Goal: Task Accomplishment & Management: Complete application form

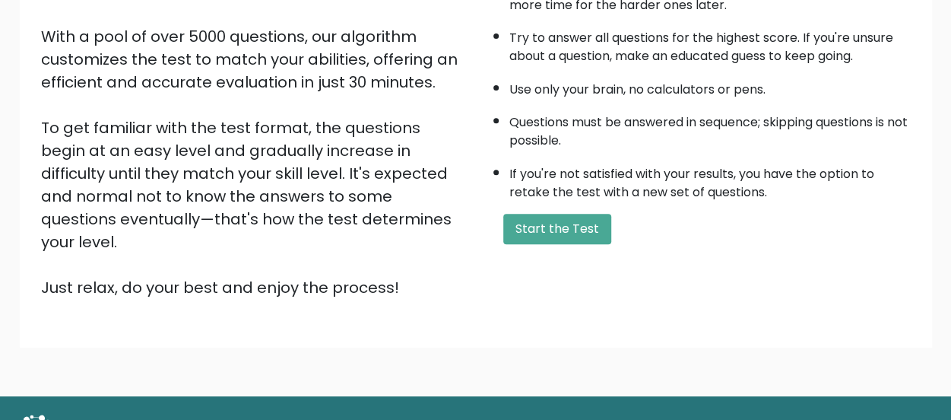
scroll to position [254, 0]
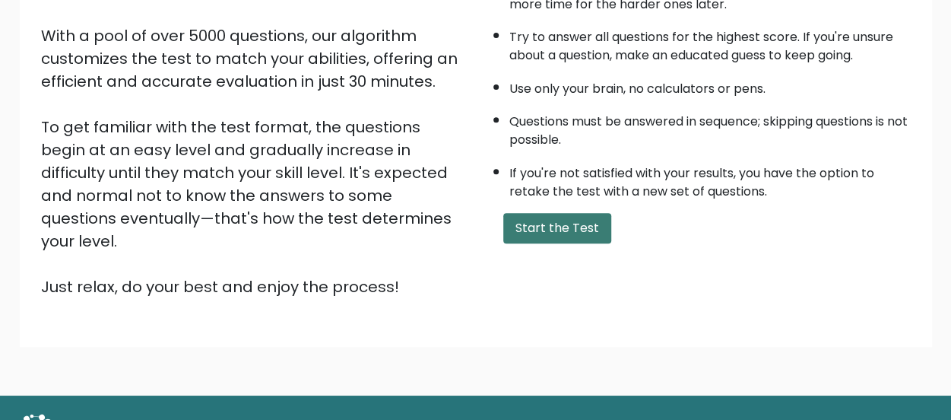
click at [558, 227] on button "Start the Test" at bounding box center [557, 228] width 108 height 30
click at [581, 230] on button "Start the Test" at bounding box center [557, 228] width 108 height 30
click at [565, 229] on button "Start the Test" at bounding box center [557, 228] width 108 height 30
click at [581, 217] on button "Start the Test" at bounding box center [557, 228] width 108 height 30
click at [577, 223] on button "Start the Test" at bounding box center [557, 228] width 108 height 30
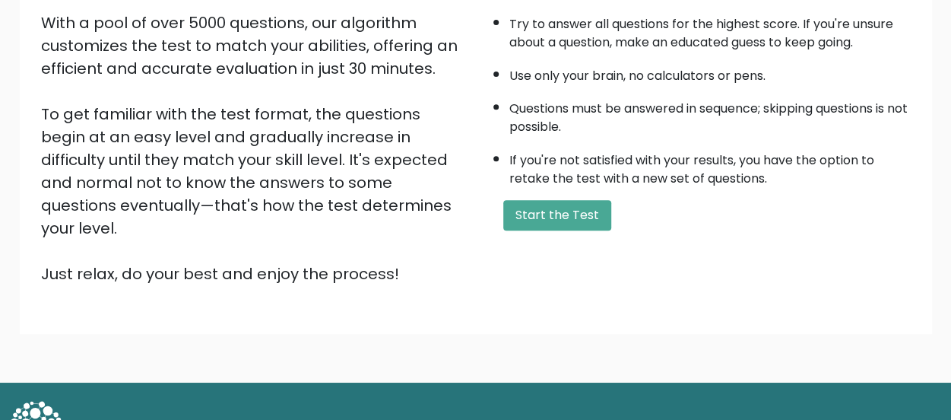
scroll to position [277, 0]
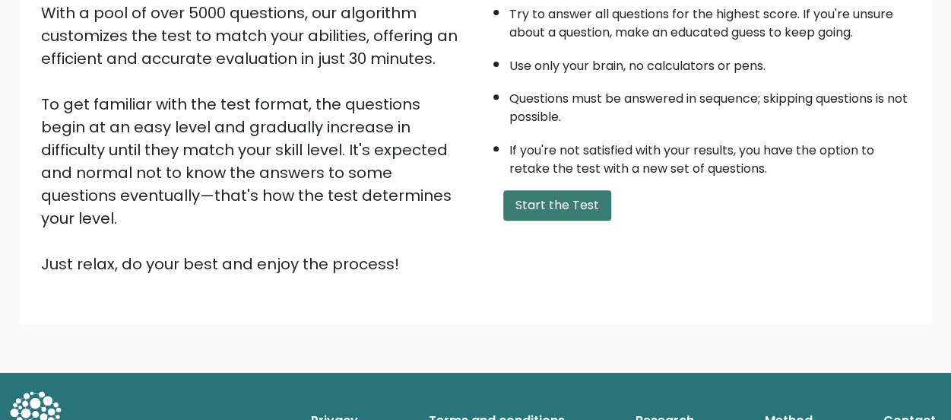
click at [570, 200] on button "Start the Test" at bounding box center [557, 205] width 108 height 30
click at [550, 198] on button "Start the Test" at bounding box center [557, 205] width 108 height 30
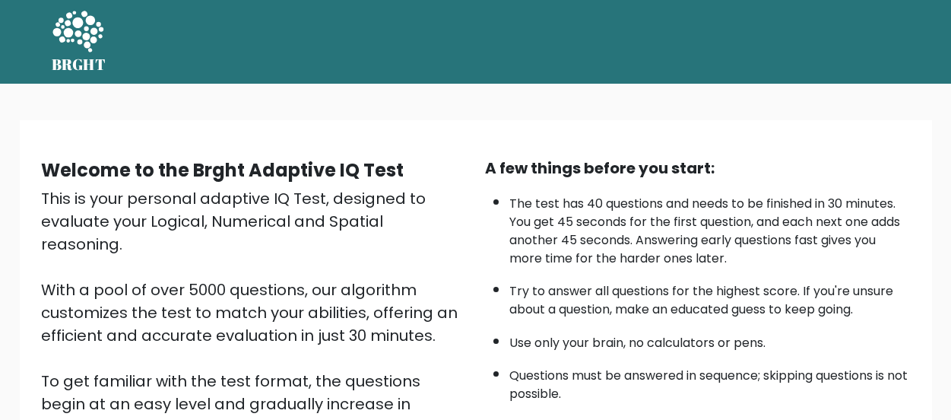
scroll to position [277, 0]
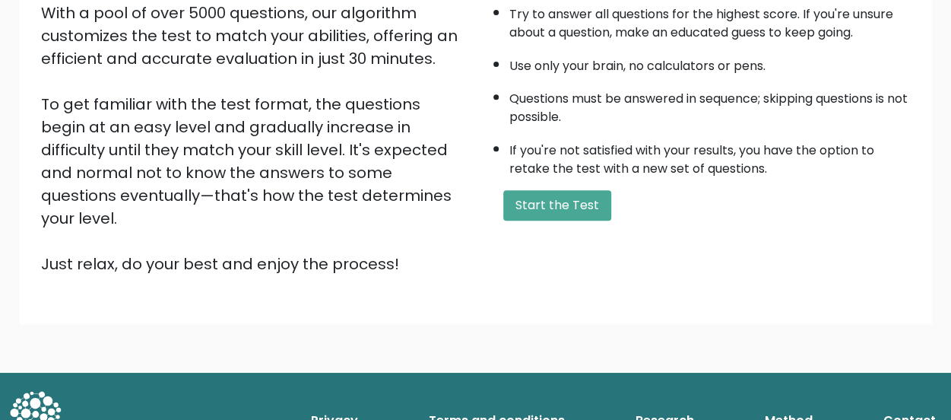
click at [567, 211] on button "Start the Test" at bounding box center [557, 205] width 108 height 30
click at [533, 206] on button "Start the Test" at bounding box center [557, 205] width 108 height 30
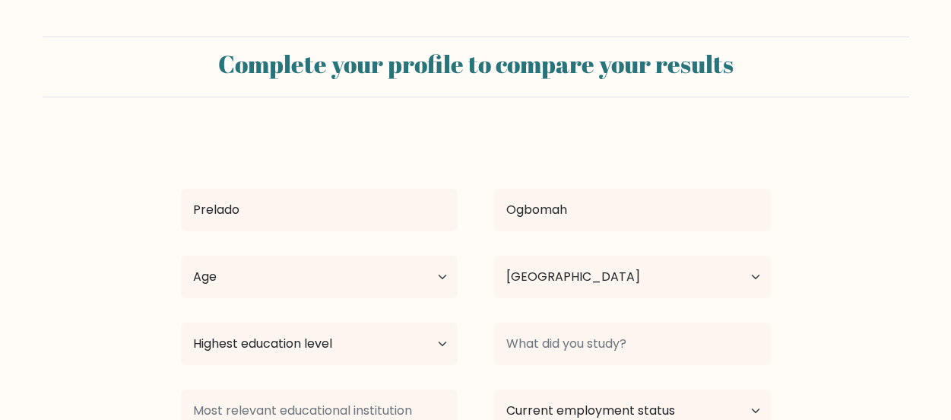
select select "ZA"
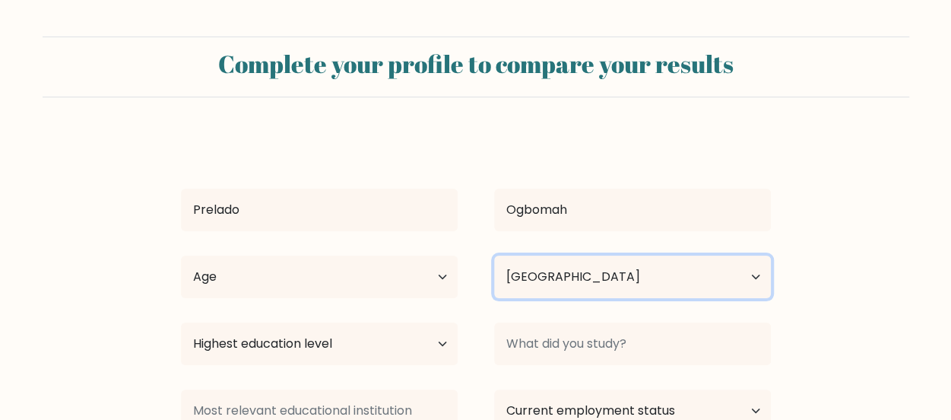
click at [528, 299] on div "Country Afghanistan Albania Algeria American Samoa Andorra Angola Anguilla Anta…" at bounding box center [632, 276] width 313 height 55
click at [494, 255] on select "Country Afghanistan Albania Algeria American Samoa Andorra Angola Anguilla Anta…" at bounding box center [632, 276] width 277 height 43
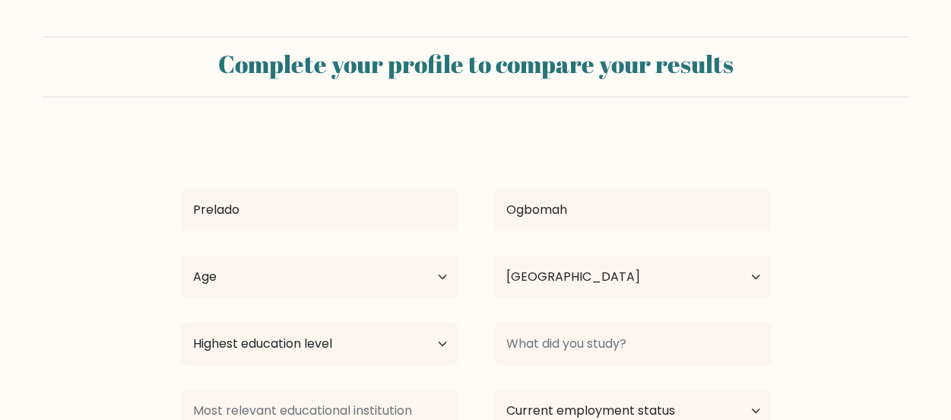
click at [467, 297] on div "Age Under 18 years old 18-24 years old 25-34 years old 35-44 years old 45-54 ye…" at bounding box center [319, 276] width 313 height 55
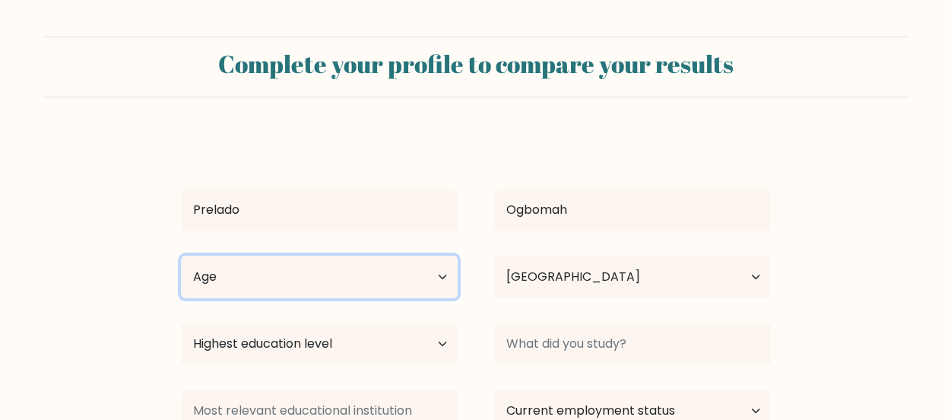
click at [448, 272] on select "Age Under 18 years old 18-24 years old 25-34 years old 35-44 years old 45-54 ye…" at bounding box center [319, 276] width 277 height 43
click at [444, 275] on select "Age Under 18 years old 18-24 years old 25-34 years old 35-44 years old 45-54 ye…" at bounding box center [319, 276] width 277 height 43
select select "25_34"
click at [181, 255] on select "Age Under 18 years old 18-24 years old 25-34 years old 35-44 years old 45-54 ye…" at bounding box center [319, 276] width 277 height 43
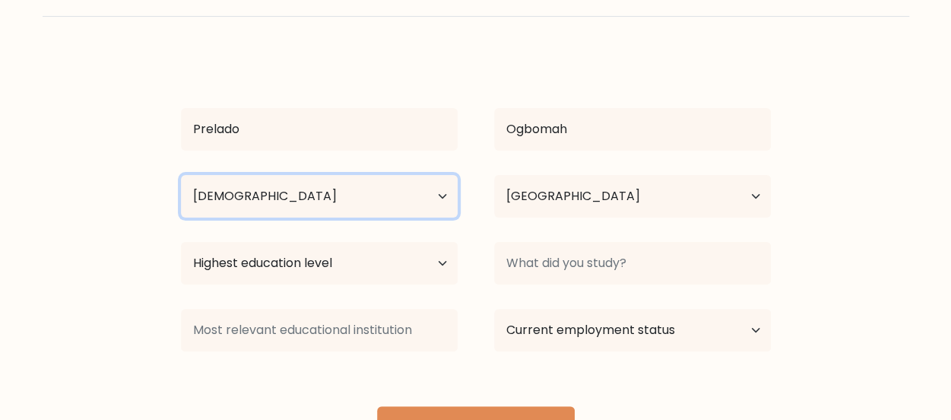
scroll to position [101, 0]
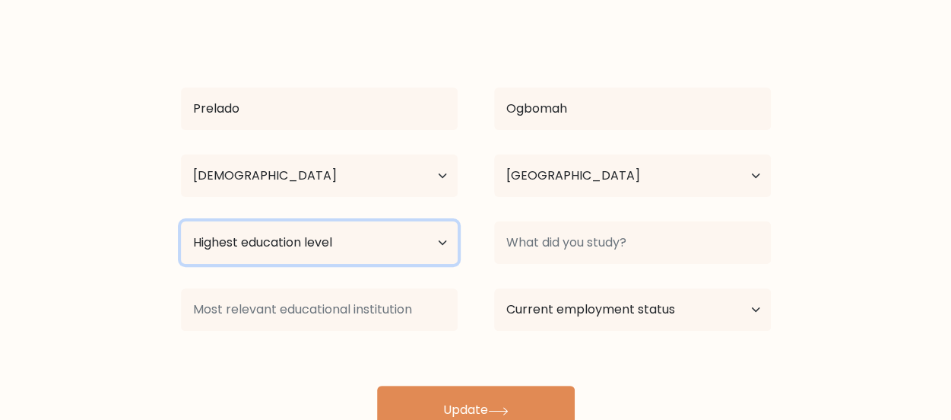
click at [385, 249] on select "Highest education level No schooling Primary Lower Secondary Upper Secondary Oc…" at bounding box center [319, 242] width 277 height 43
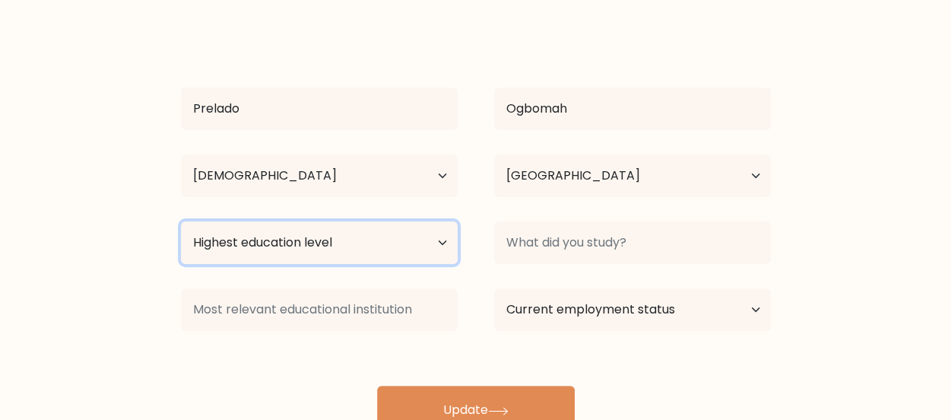
click at [385, 249] on select "Highest education level No schooling Primary Lower Secondary Upper Secondary Oc…" at bounding box center [319, 242] width 277 height 43
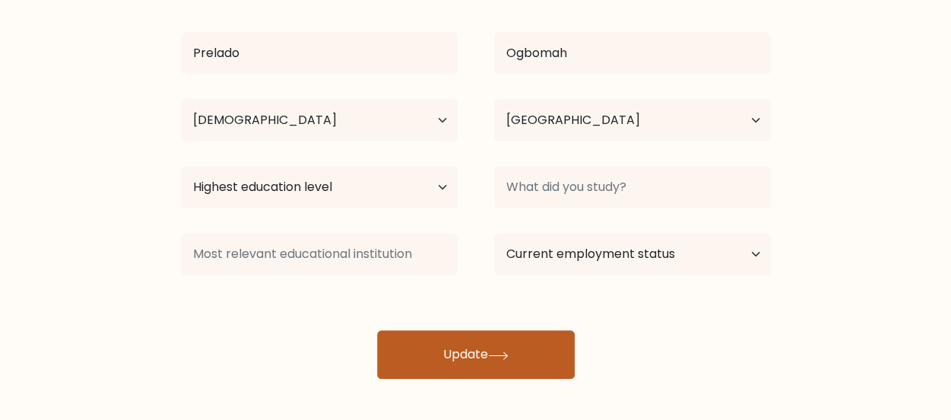
click at [488, 337] on button "Update" at bounding box center [476, 354] width 198 height 49
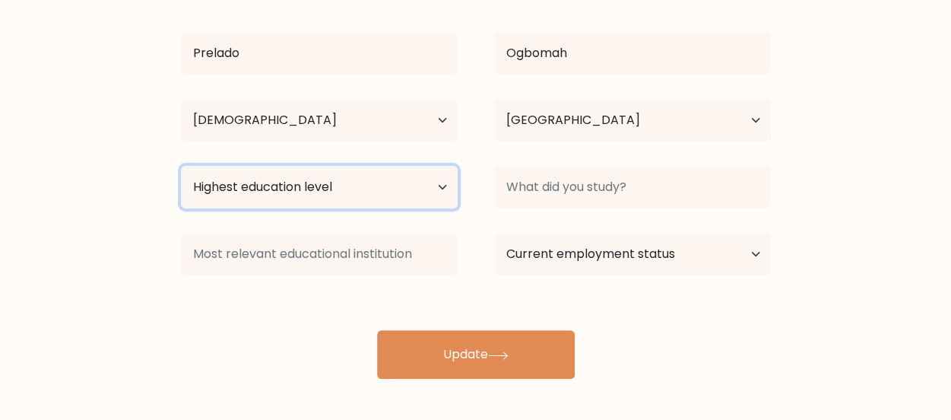
click at [436, 188] on select "Highest education level No schooling Primary Lower Secondary Upper Secondary Oc…" at bounding box center [319, 187] width 277 height 43
select select "bachelors_degree"
click at [181, 166] on select "Highest education level No schooling Primary Lower Secondary Upper Secondary Oc…" at bounding box center [319, 187] width 277 height 43
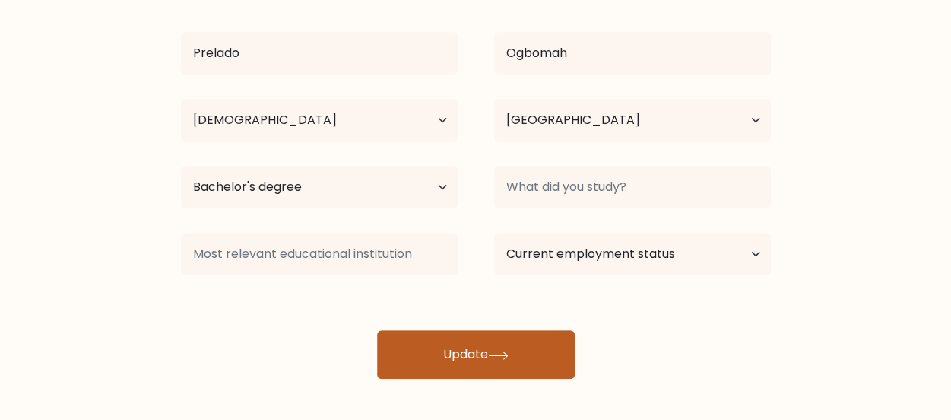
click at [458, 357] on button "Update" at bounding box center [476, 354] width 198 height 49
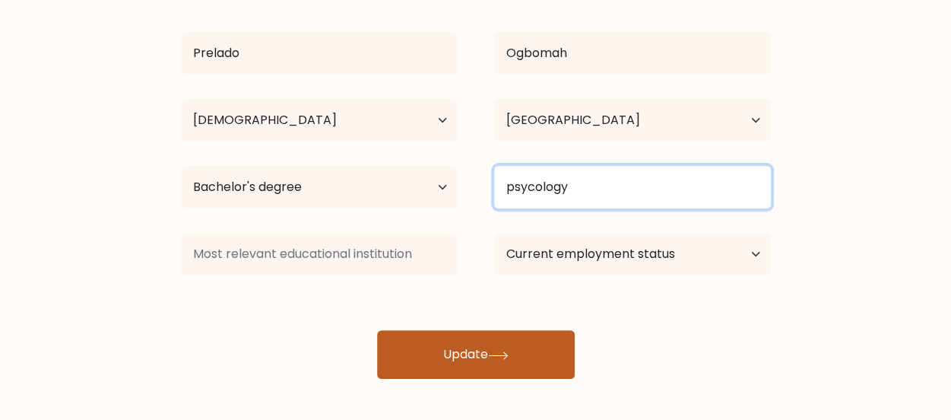
type input "psycology"
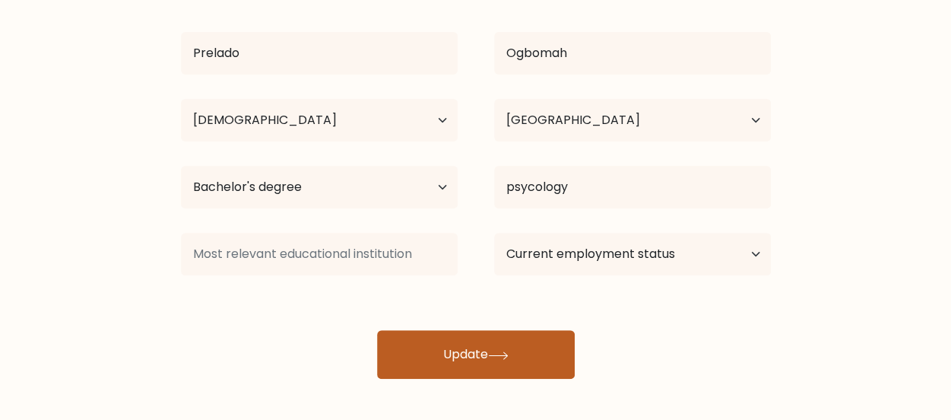
click at [524, 335] on button "Update" at bounding box center [476, 354] width 198 height 49
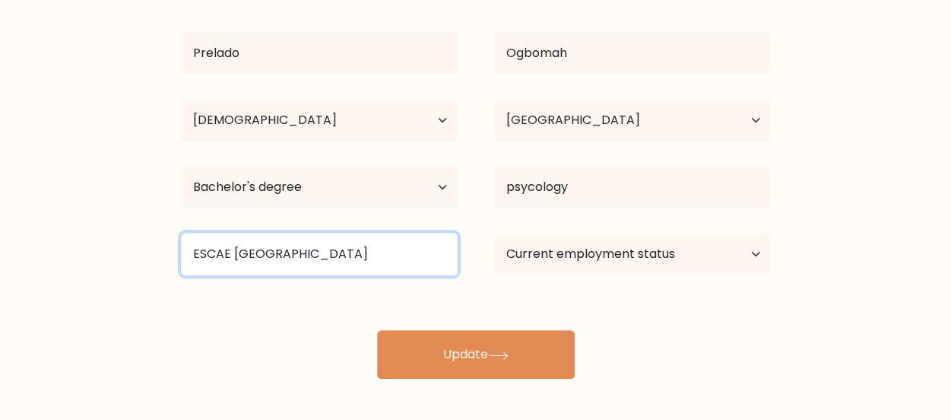
type input "ESCAE BENIN"
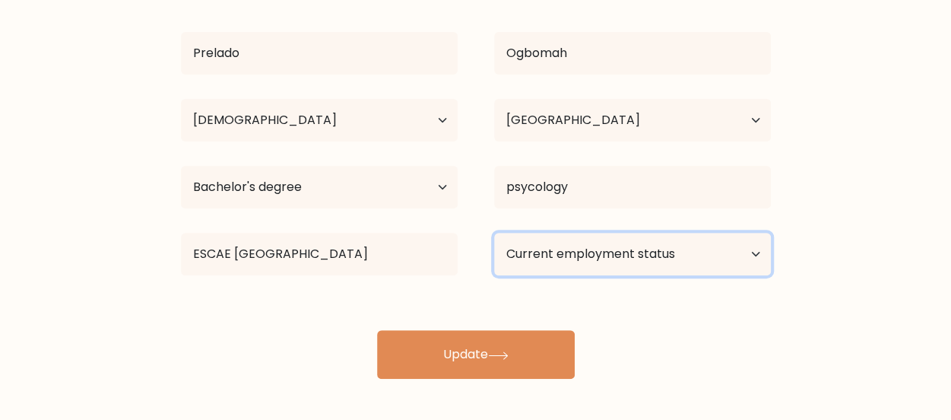
click at [611, 244] on select "Current employment status Employed Student Retired Other / prefer not to answer" at bounding box center [632, 254] width 277 height 43
select select "student"
click at [494, 233] on select "Current employment status Employed Student Retired Other / prefer not to answer" at bounding box center [632, 254] width 277 height 43
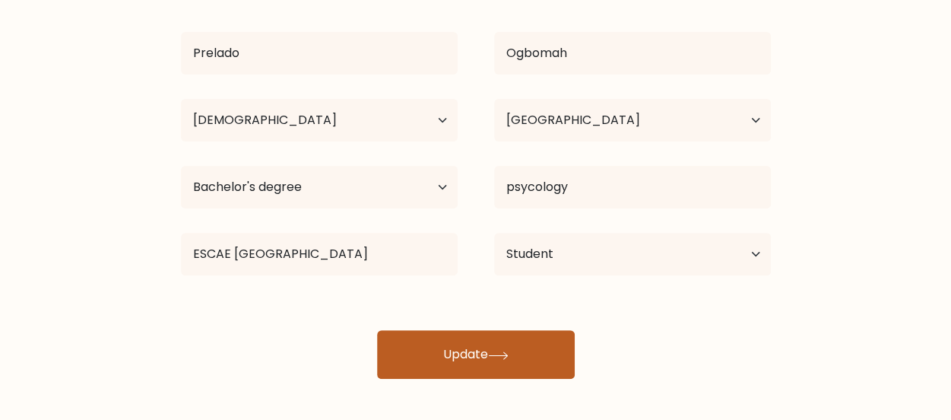
click at [540, 340] on button "Update" at bounding box center [476, 354] width 198 height 49
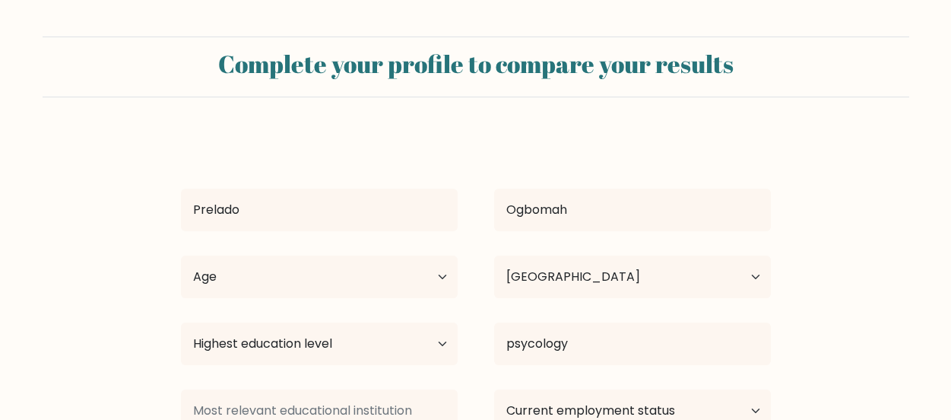
select select "ZA"
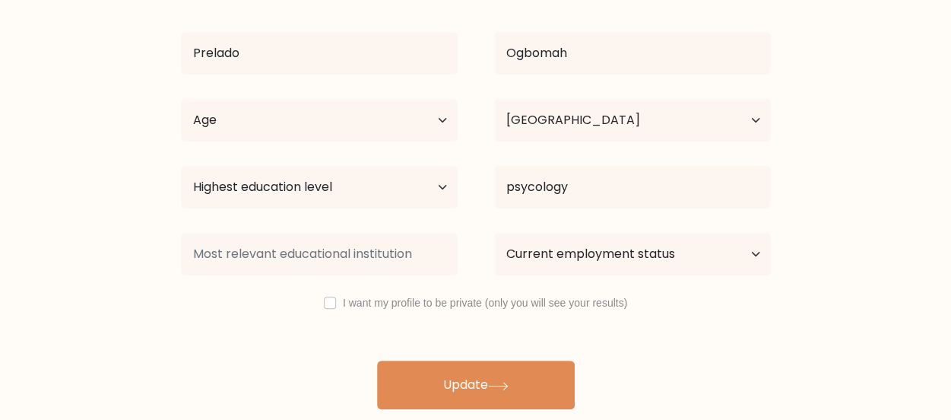
type input "psycology"
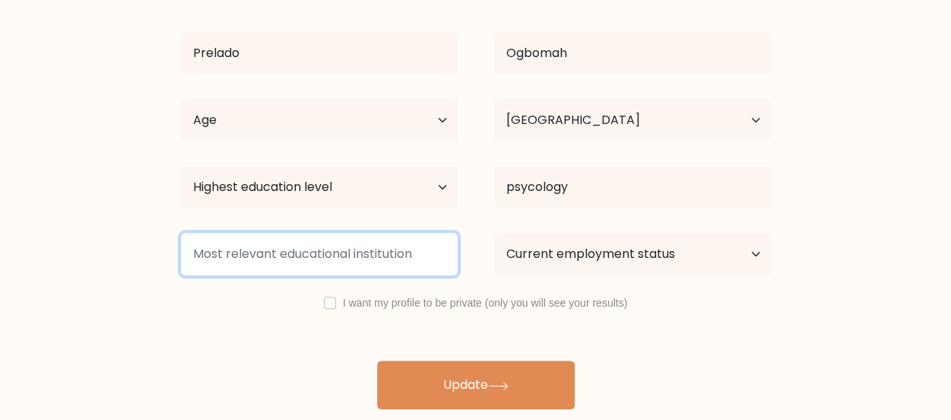
click at [379, 252] on input at bounding box center [319, 254] width 277 height 43
type input "EASCAE BENIN"
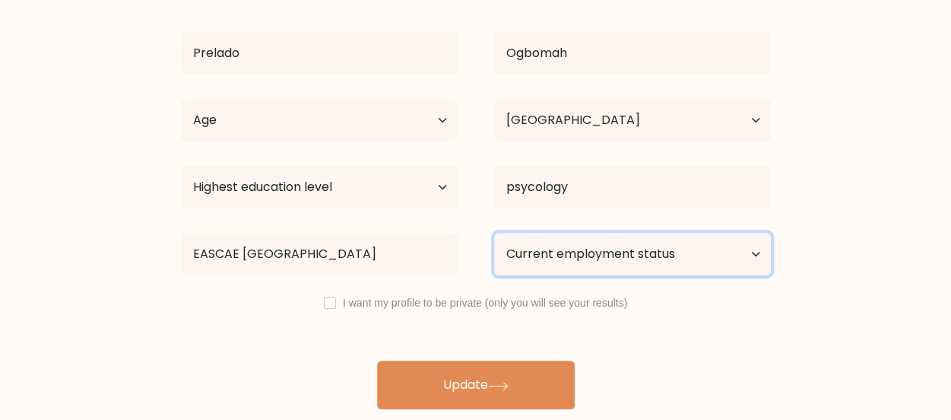
click at [578, 239] on select "Current employment status Employed Student Retired Other / prefer not to answer" at bounding box center [632, 254] width 277 height 43
select select "student"
click at [494, 233] on select "Current employment status Employed Student Retired Other / prefer not to answer" at bounding box center [632, 254] width 277 height 43
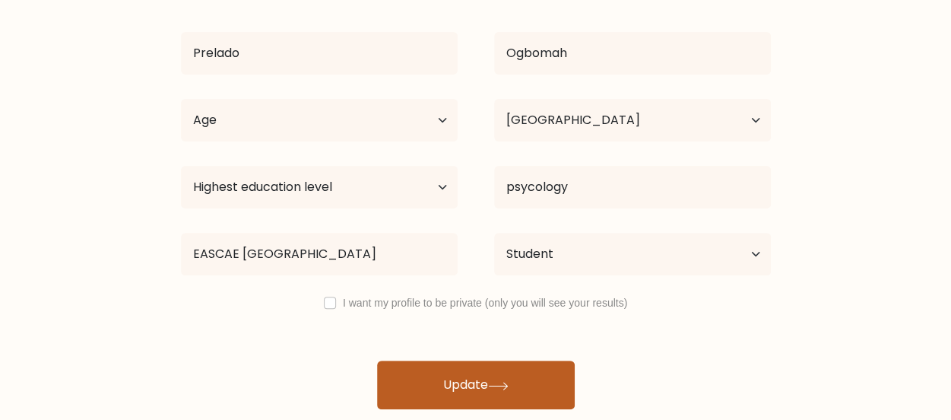
click at [534, 382] on button "Update" at bounding box center [476, 384] width 198 height 49
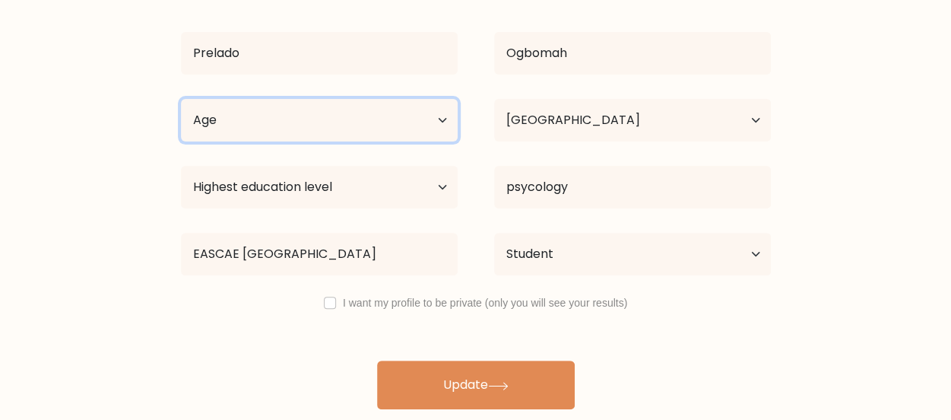
click at [373, 110] on select "Age Under 18 years old 18-24 years old 25-34 years old 35-44 years old 45-54 ye…" at bounding box center [319, 120] width 277 height 43
select select "25_34"
click at [181, 99] on select "Age Under 18 years old 18-24 years old 25-34 years old 35-44 years old 45-54 ye…" at bounding box center [319, 120] width 277 height 43
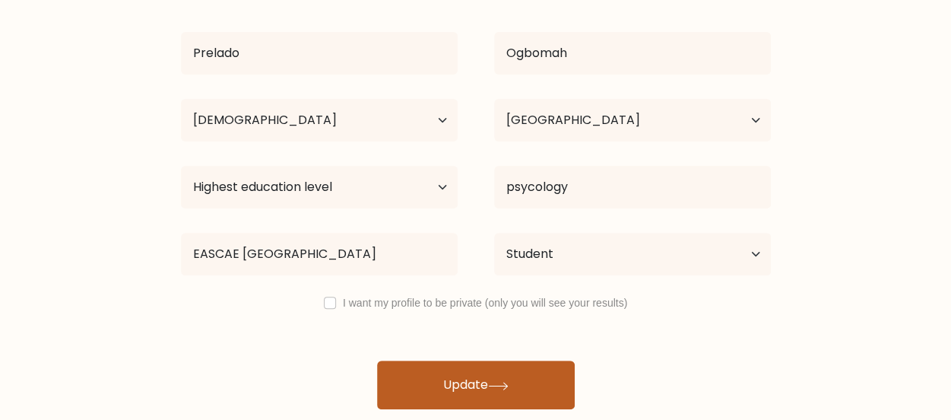
click at [474, 377] on button "Update" at bounding box center [476, 384] width 198 height 49
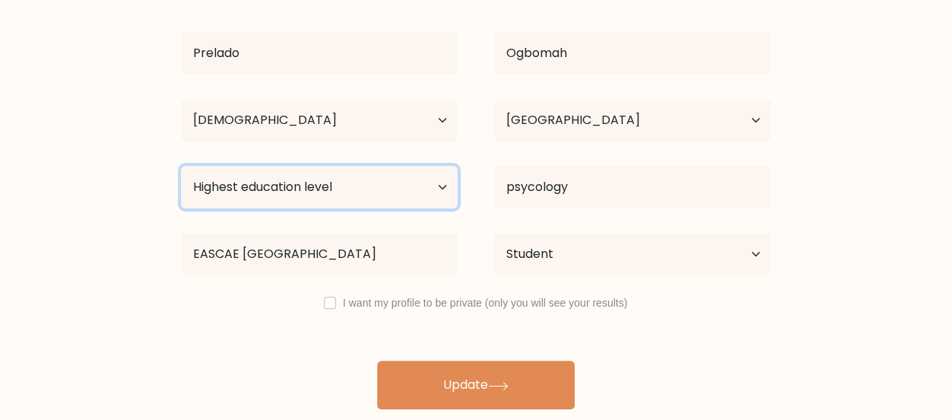
click at [354, 190] on select "Highest education level No schooling Primary Lower Secondary Upper Secondary Oc…" at bounding box center [319, 187] width 277 height 43
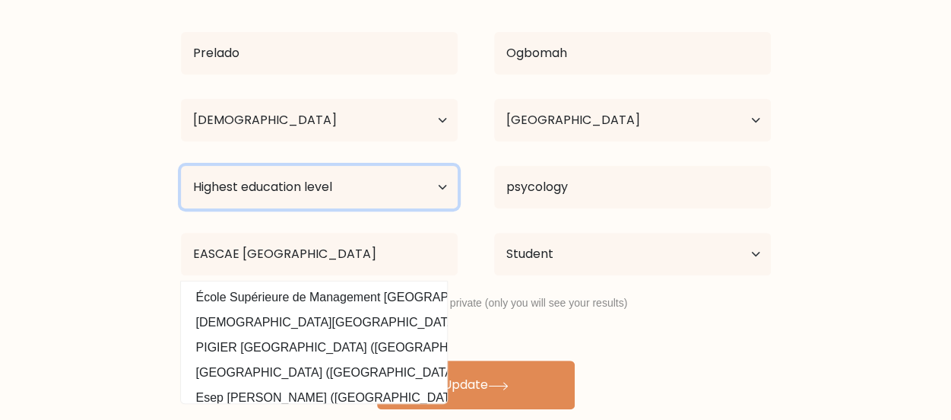
select select "bachelors_degree"
click at [181, 166] on select "Highest education level No schooling Primary Lower Secondary Upper Secondary Oc…" at bounding box center [319, 187] width 277 height 43
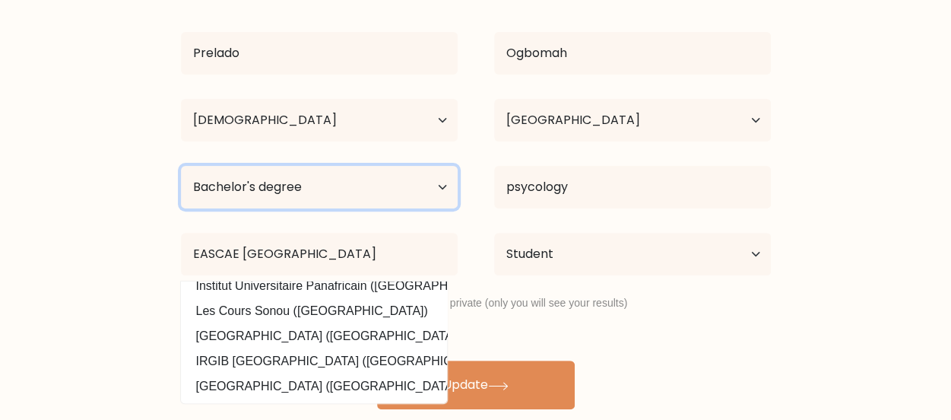
scroll to position [148, 0]
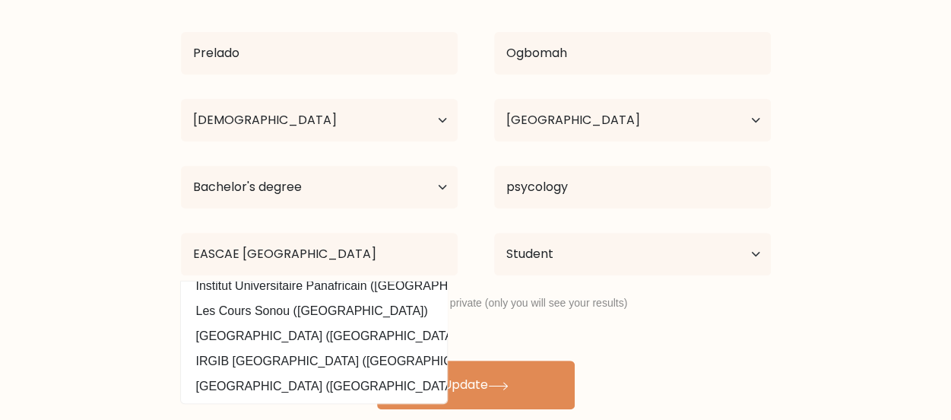
click at [517, 340] on div "Prelado Ogbomah Age Under 18 years old 18-24 years old 25-34 years old 35-44 ye…" at bounding box center [476, 193] width 608 height 432
click at [476, 352] on div "Prelado Ogbomah Age Under 18 years old 18-24 years old 25-34 years old 35-44 ye…" at bounding box center [476, 193] width 608 height 432
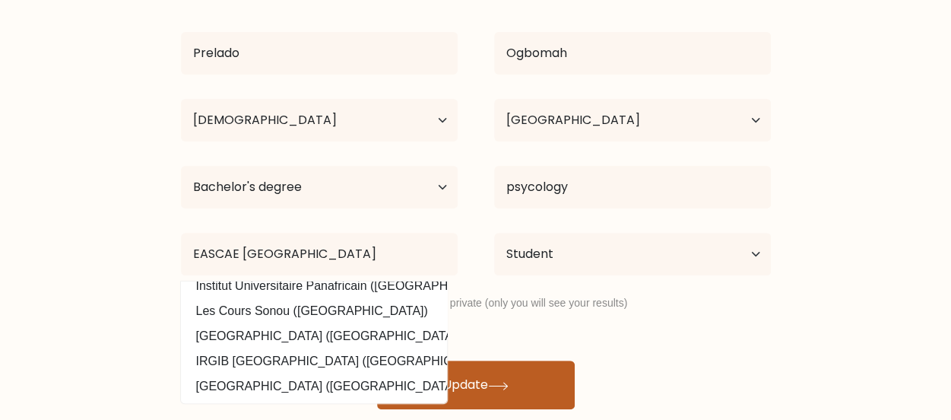
click at [461, 389] on button "Update" at bounding box center [476, 384] width 198 height 49
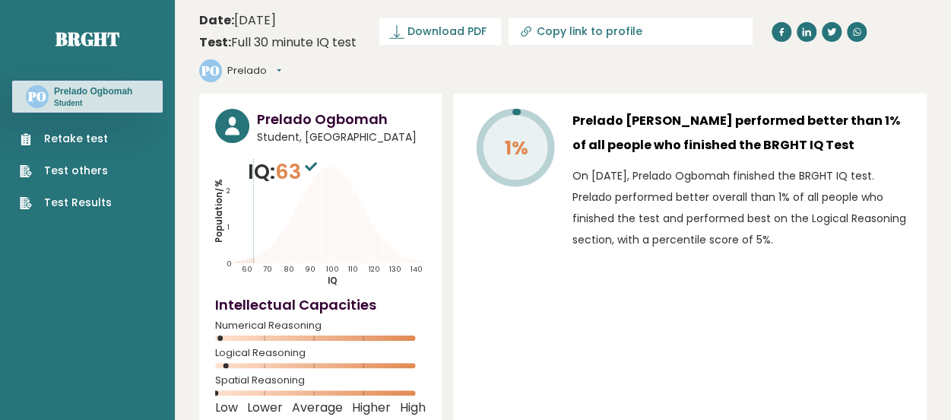
click at [49, 136] on link "Retake test" at bounding box center [66, 139] width 92 height 16
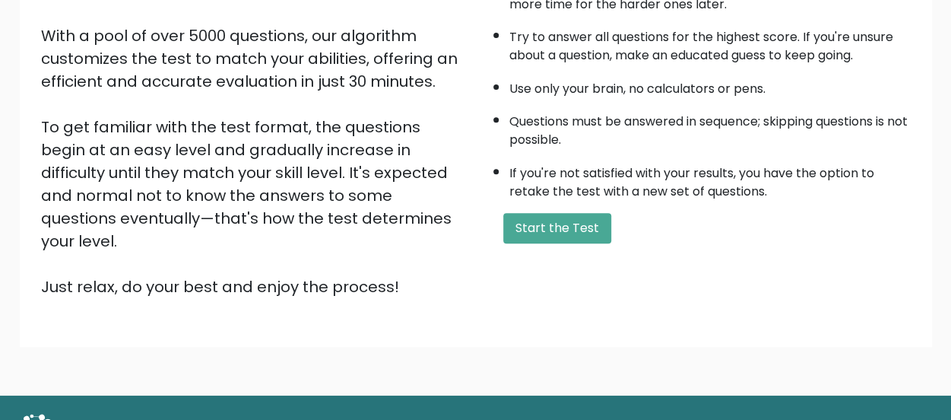
scroll to position [277, 0]
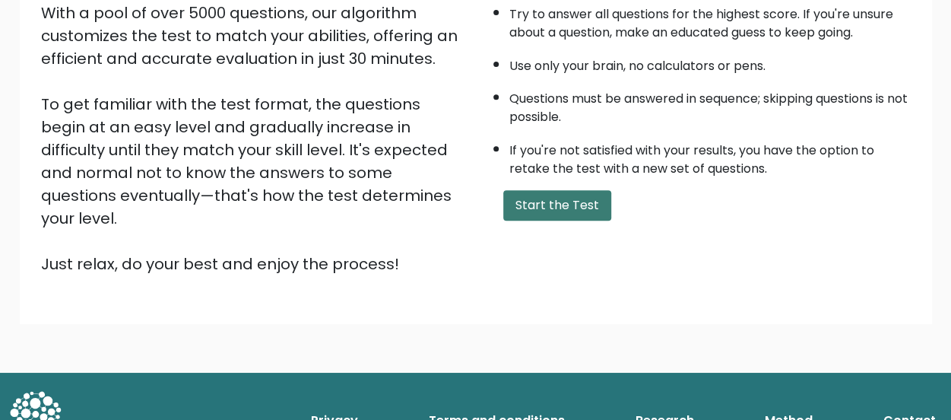
click at [557, 202] on button "Start the Test" at bounding box center [557, 205] width 108 height 30
click at [551, 195] on button "Start the Test" at bounding box center [557, 205] width 108 height 30
click at [572, 185] on div "A few things before you start: The test has 40 questions and needs to be finish…" at bounding box center [698, 77] width 444 height 395
click at [570, 197] on button "Start the Test" at bounding box center [557, 205] width 108 height 30
click at [569, 196] on button "Start the Test" at bounding box center [557, 205] width 108 height 30
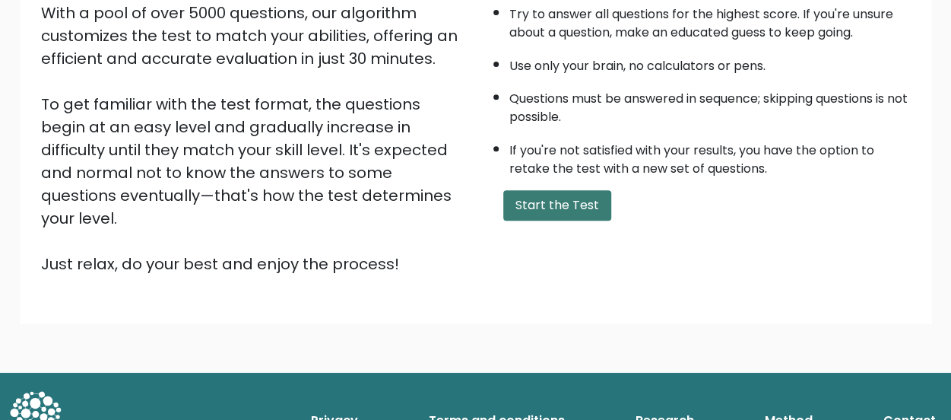
click at [546, 211] on button "Start the Test" at bounding box center [557, 205] width 108 height 30
click at [557, 206] on button "Start the Test" at bounding box center [557, 205] width 108 height 30
click at [572, 201] on button "Start the Test" at bounding box center [557, 205] width 108 height 30
click at [558, 199] on button "Start the Test" at bounding box center [557, 205] width 108 height 30
click at [537, 196] on button "Start the Test" at bounding box center [557, 205] width 108 height 30
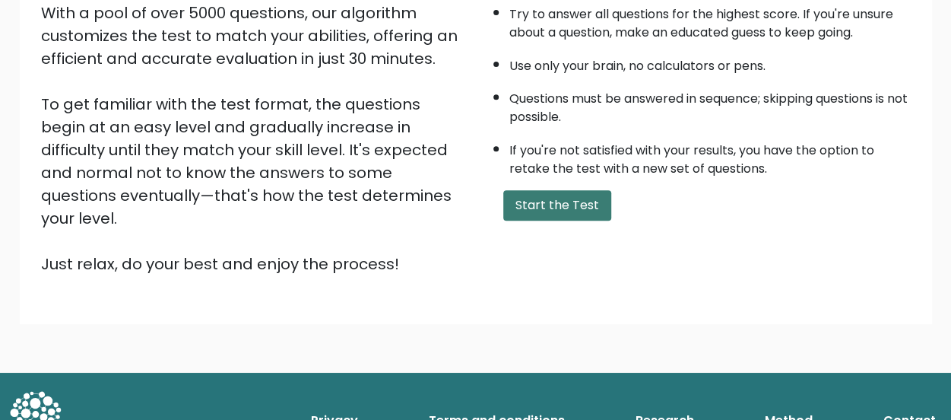
click at [554, 202] on button "Start the Test" at bounding box center [557, 205] width 108 height 30
click at [566, 206] on button "Start the Test" at bounding box center [557, 205] width 108 height 30
click at [578, 209] on button "Start the Test" at bounding box center [557, 205] width 108 height 30
click at [565, 199] on button "Start the Test" at bounding box center [557, 205] width 108 height 30
click at [593, 217] on button "Start the Test" at bounding box center [557, 205] width 108 height 30
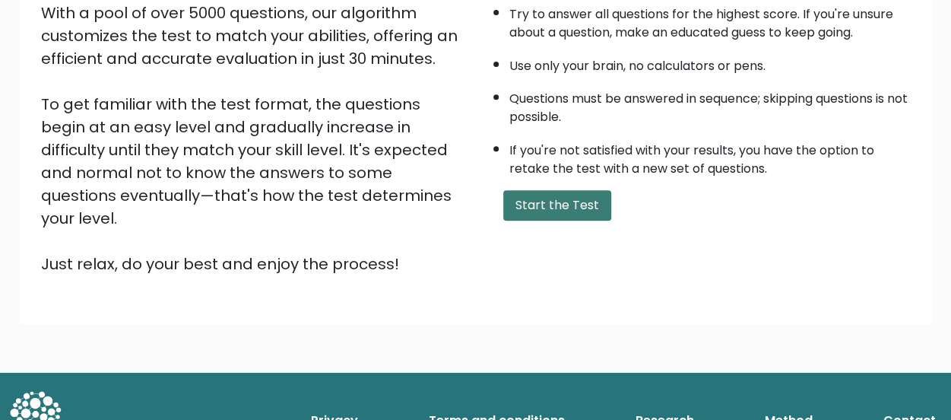
click at [542, 191] on button "Start the Test" at bounding box center [557, 205] width 108 height 30
click at [578, 198] on button "Start the Test" at bounding box center [557, 205] width 108 height 30
click at [565, 192] on button "Start the Test" at bounding box center [557, 205] width 108 height 30
click at [562, 190] on button "Start the Test" at bounding box center [557, 205] width 108 height 30
click at [530, 198] on button "Start the Test" at bounding box center [557, 205] width 108 height 30
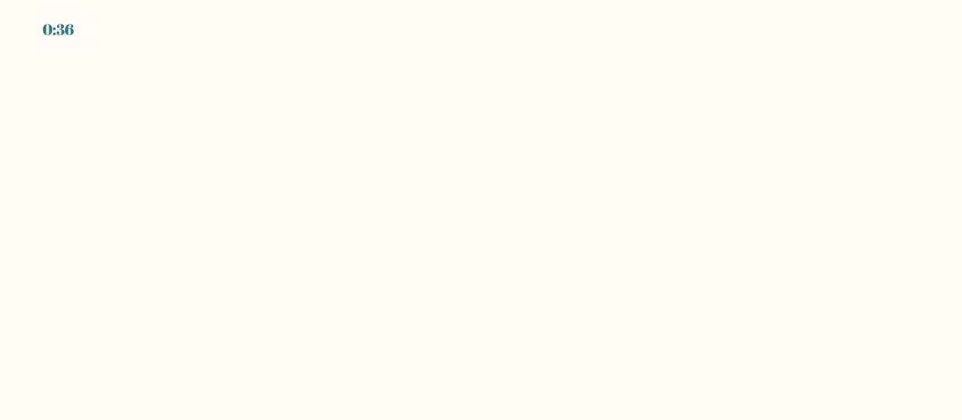
click at [567, 173] on body "0:36" at bounding box center [481, 210] width 962 height 420
